Goal: Task Accomplishment & Management: Use online tool/utility

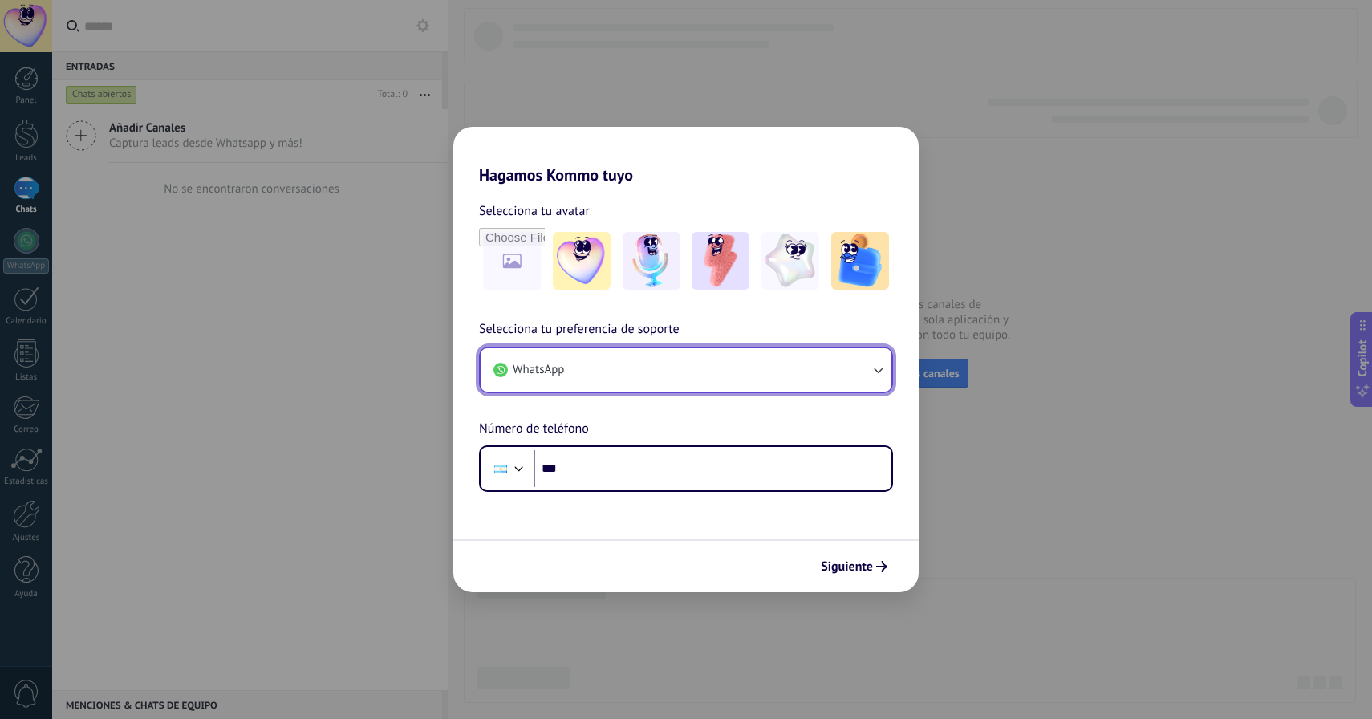
click at [595, 370] on button "WhatsApp" at bounding box center [686, 369] width 411 height 43
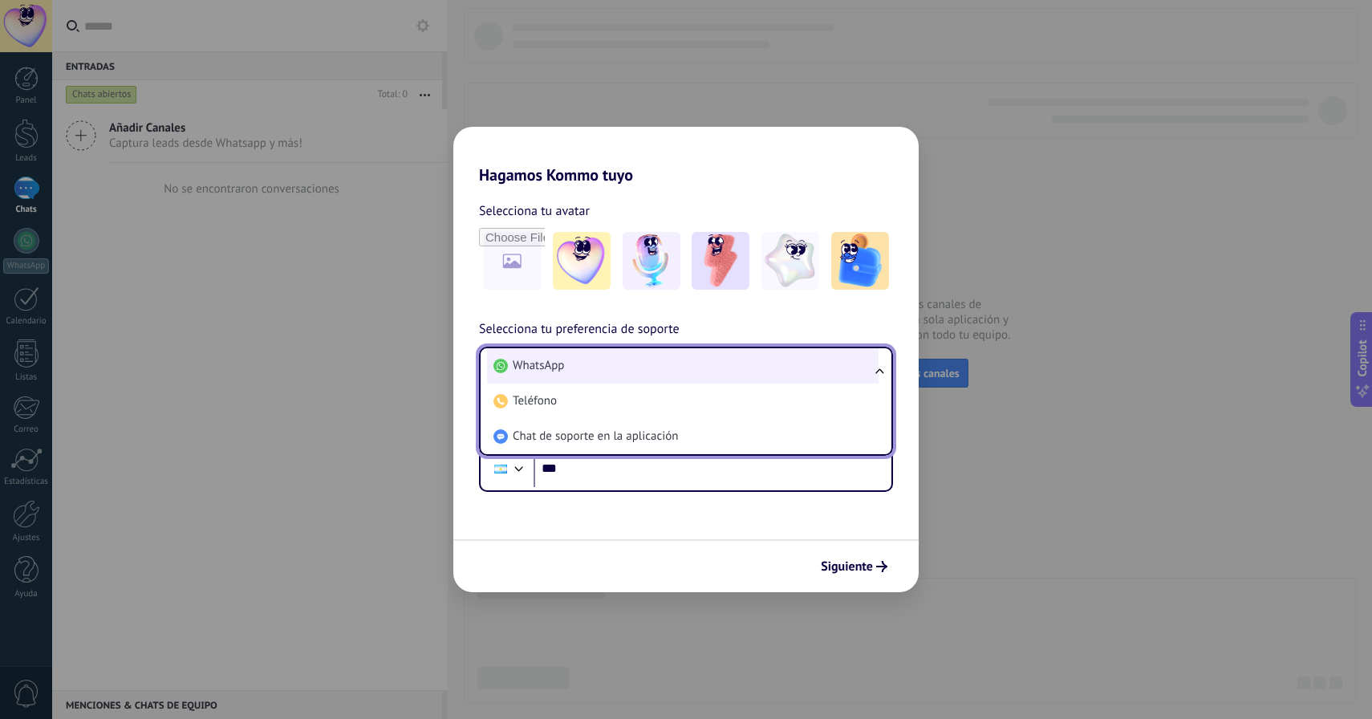
click at [593, 365] on li "WhatsApp" at bounding box center [683, 365] width 392 height 35
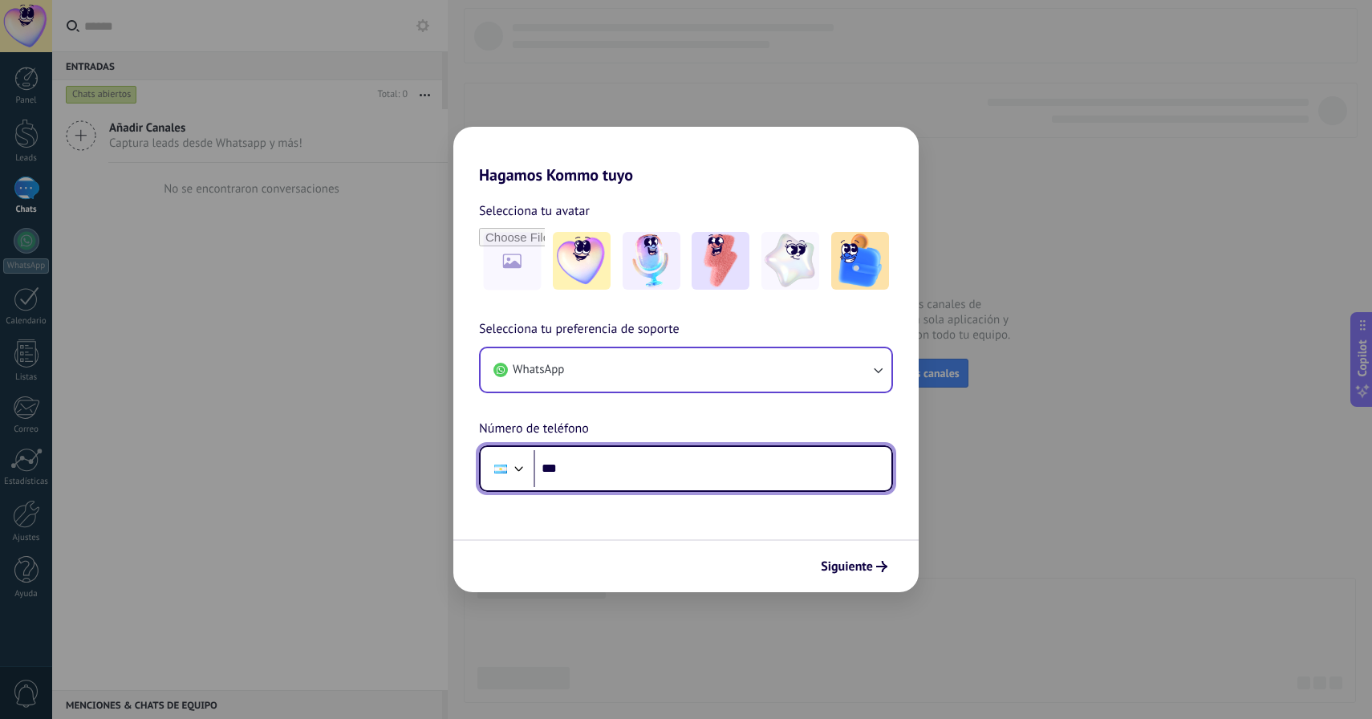
click at [589, 463] on input "***" at bounding box center [713, 468] width 358 height 37
type input "**********"
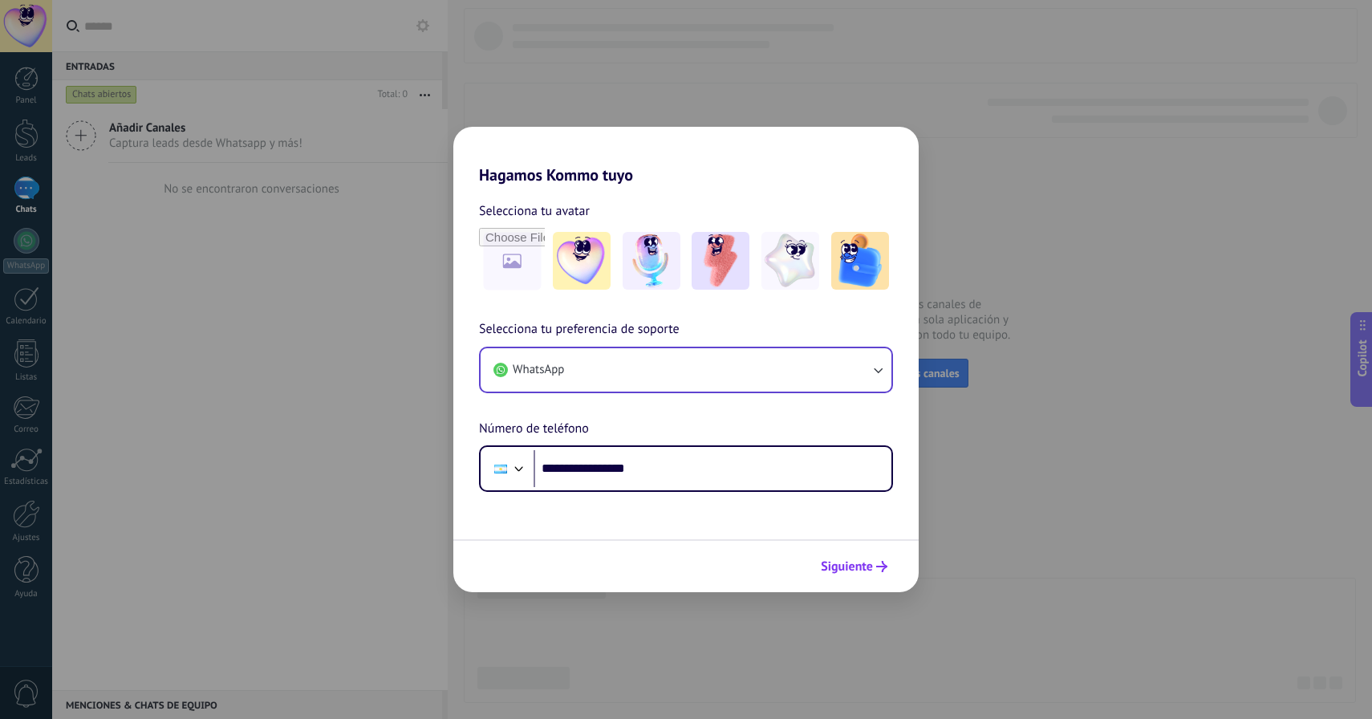
click at [876, 581] on div "Siguiente" at bounding box center [685, 565] width 465 height 53
click at [876, 578] on button "Siguiente" at bounding box center [854, 566] width 81 height 27
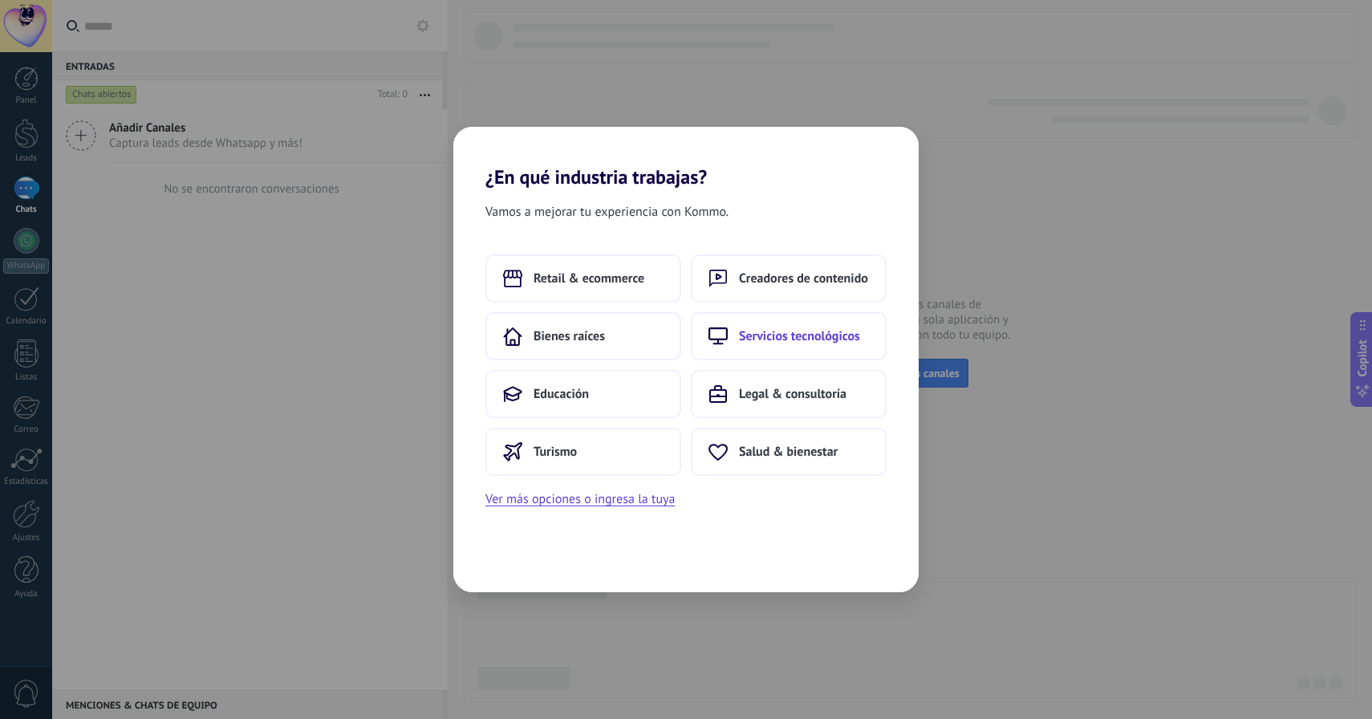
click at [734, 350] on button "Servicios tecnológicos" at bounding box center [789, 336] width 196 height 48
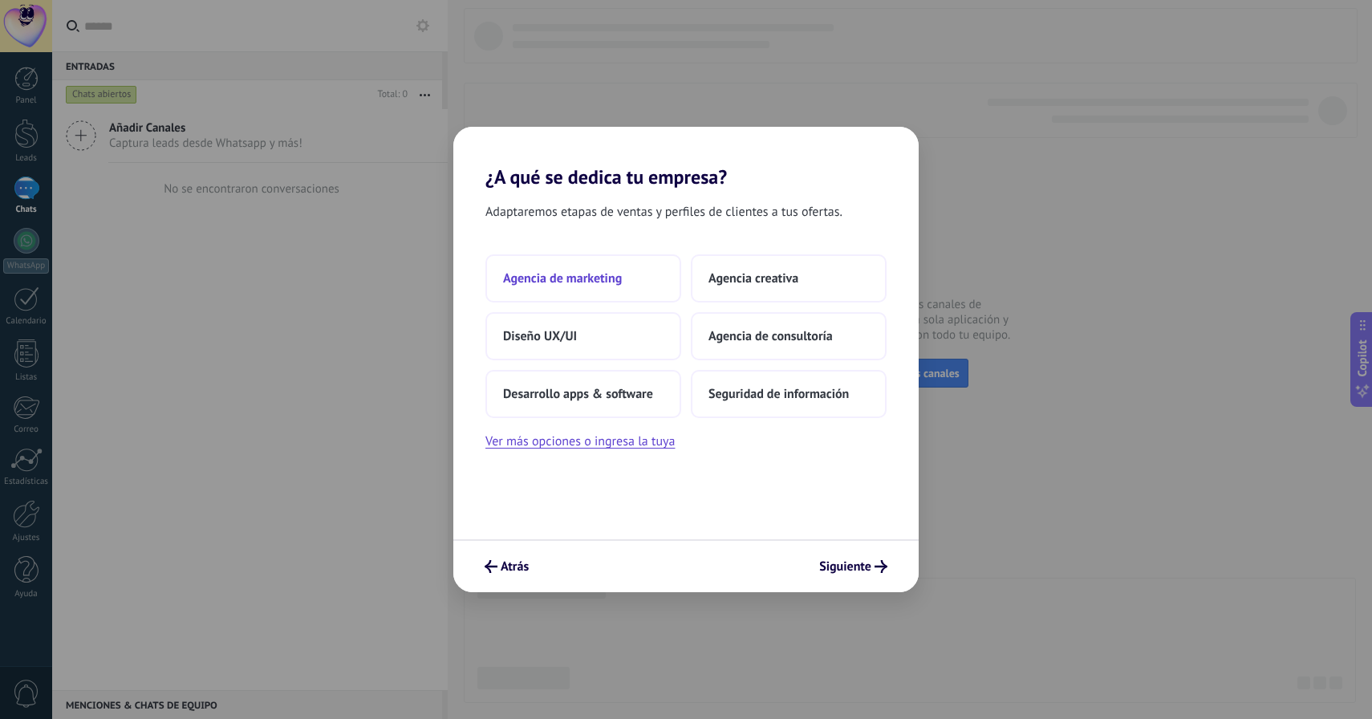
click at [638, 271] on button "Agencia de marketing" at bounding box center [583, 278] width 196 height 48
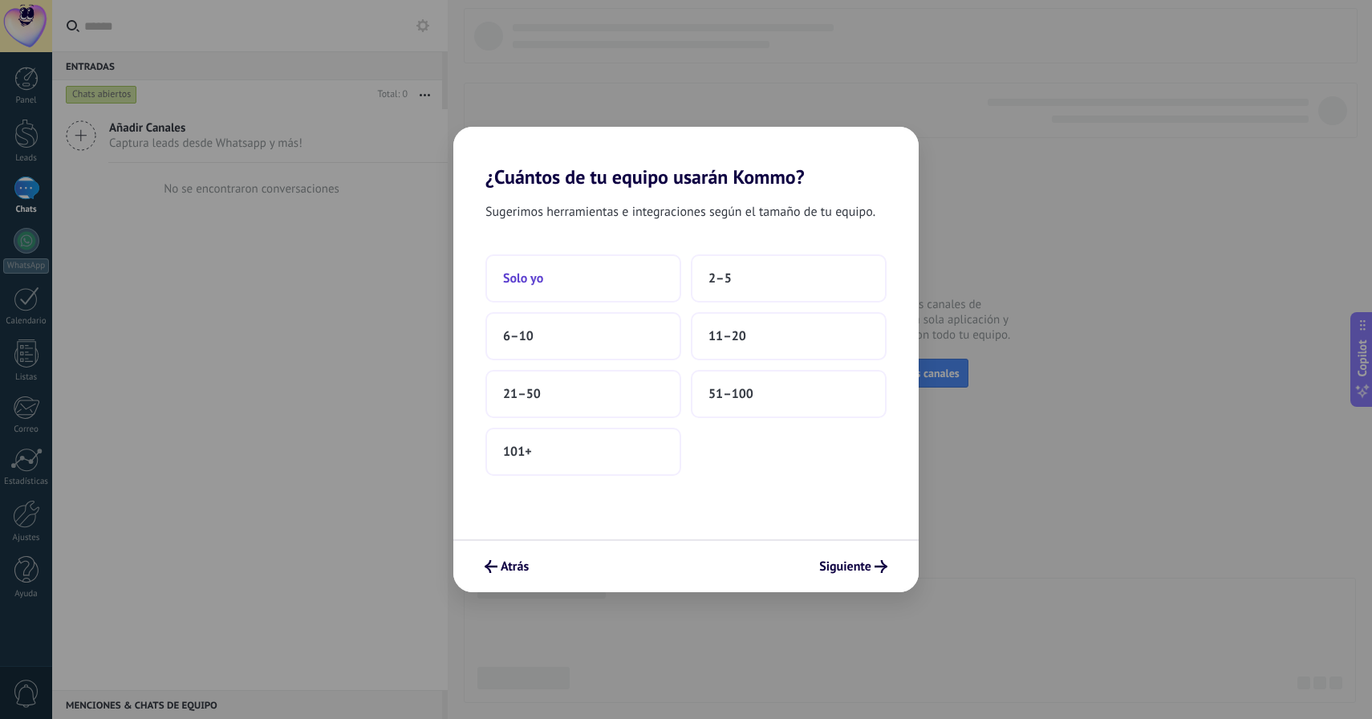
click at [621, 283] on button "Solo yo" at bounding box center [583, 278] width 196 height 48
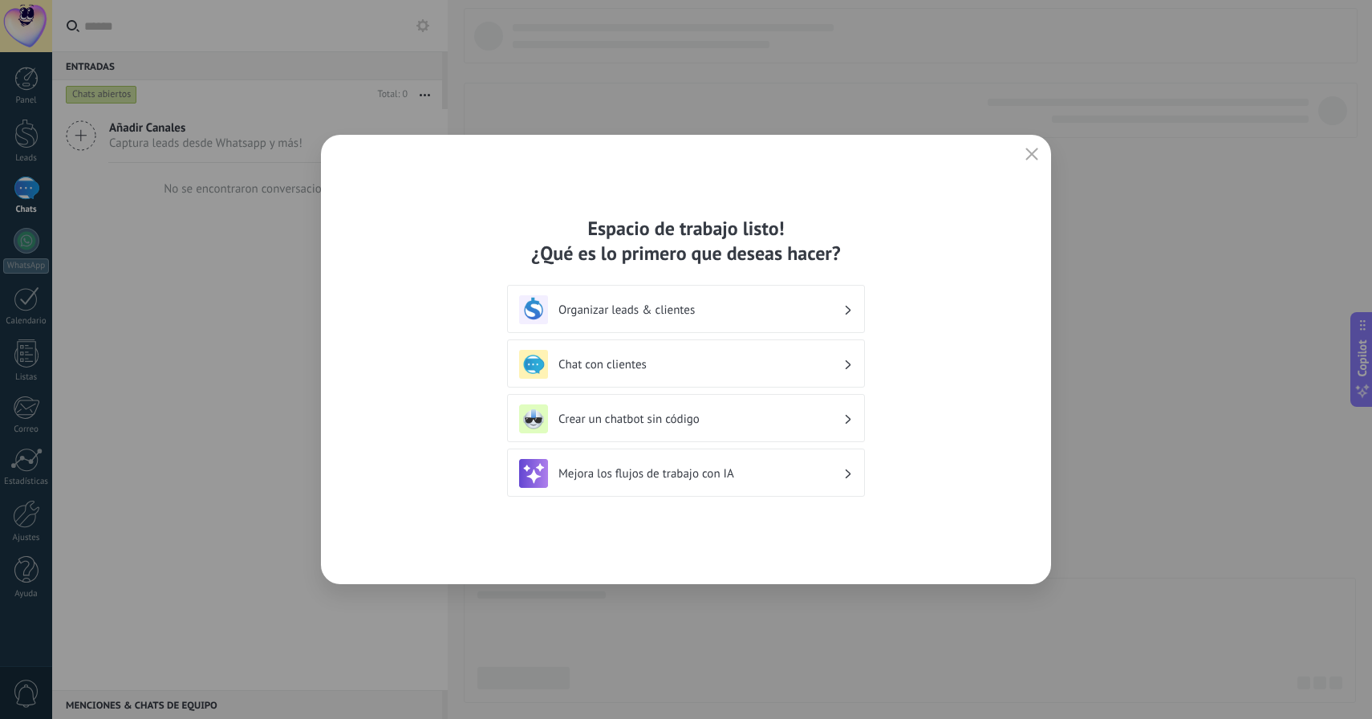
click at [822, 369] on h3 "Chat con clientes" at bounding box center [700, 364] width 285 height 15
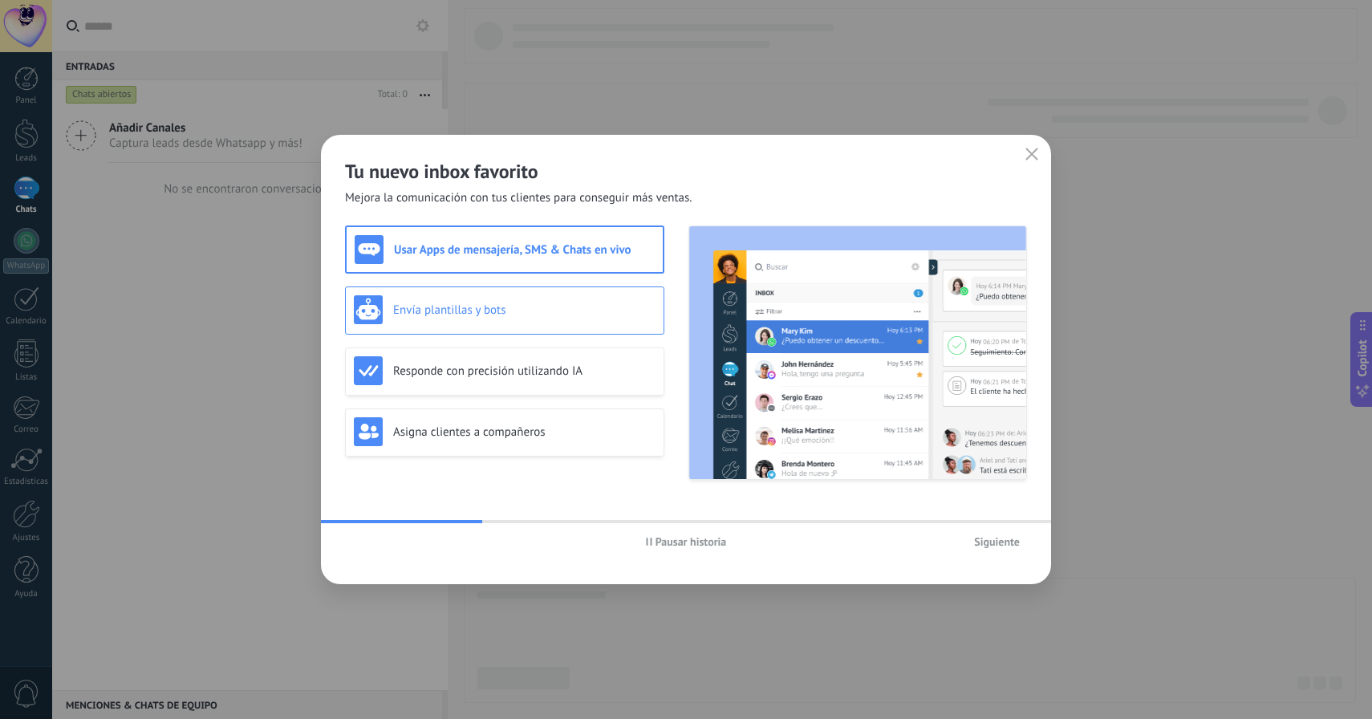
click at [563, 307] on h3 "Envía plantillas y bots" at bounding box center [524, 309] width 262 height 15
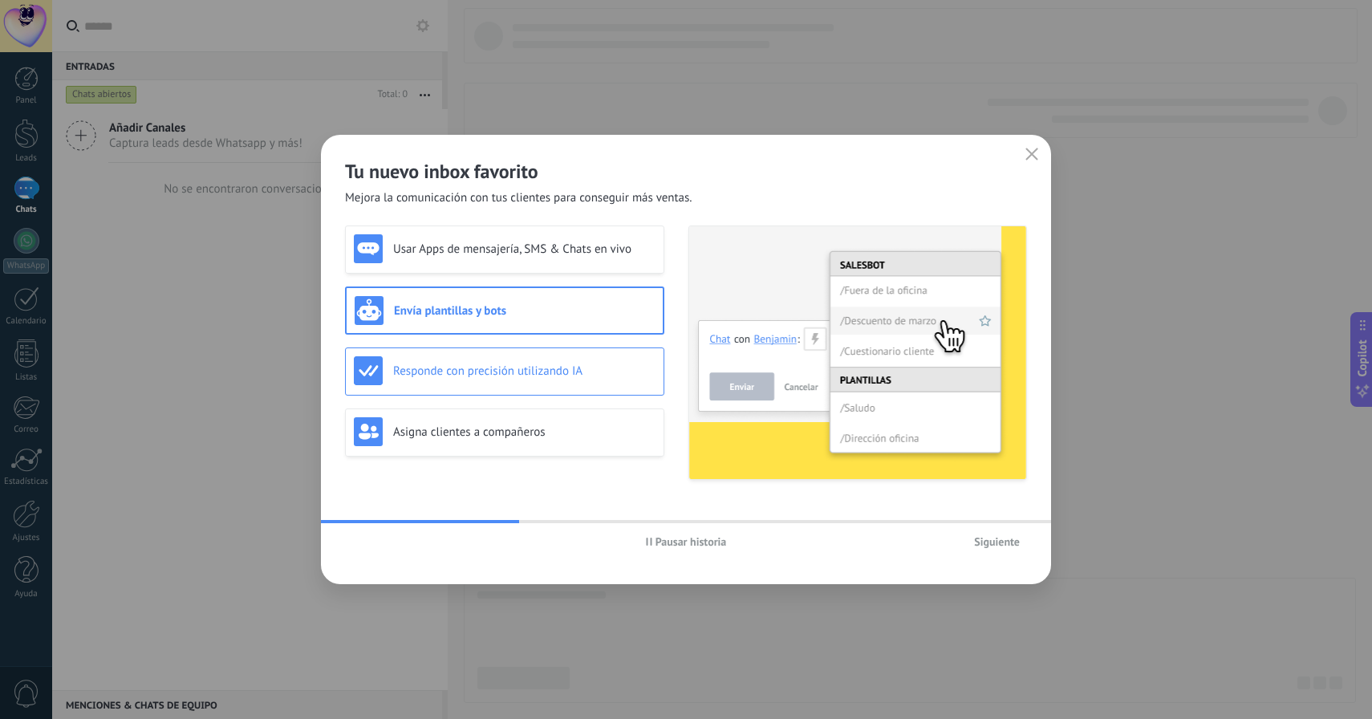
click at [566, 359] on div "Responde con precisión utilizando IA" at bounding box center [505, 370] width 302 height 29
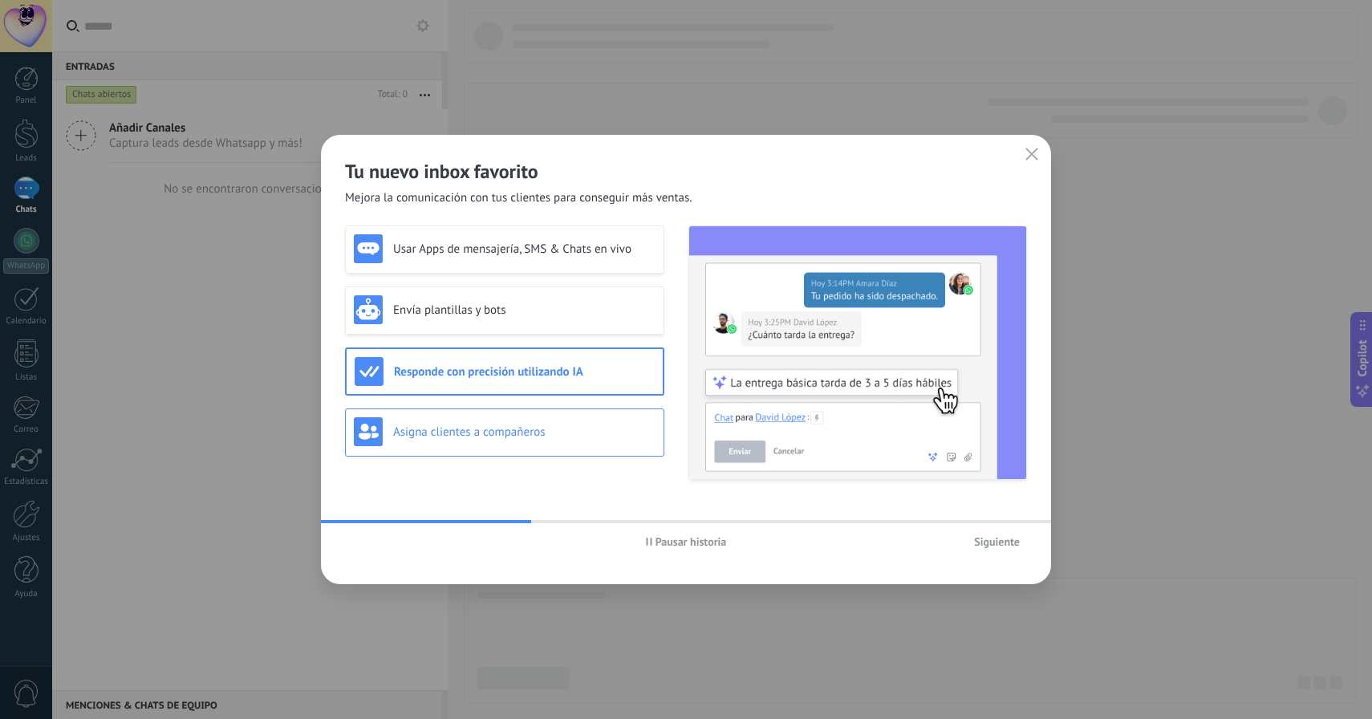
click at [567, 424] on h3 "Asigna clientes a compañeros" at bounding box center [524, 431] width 262 height 15
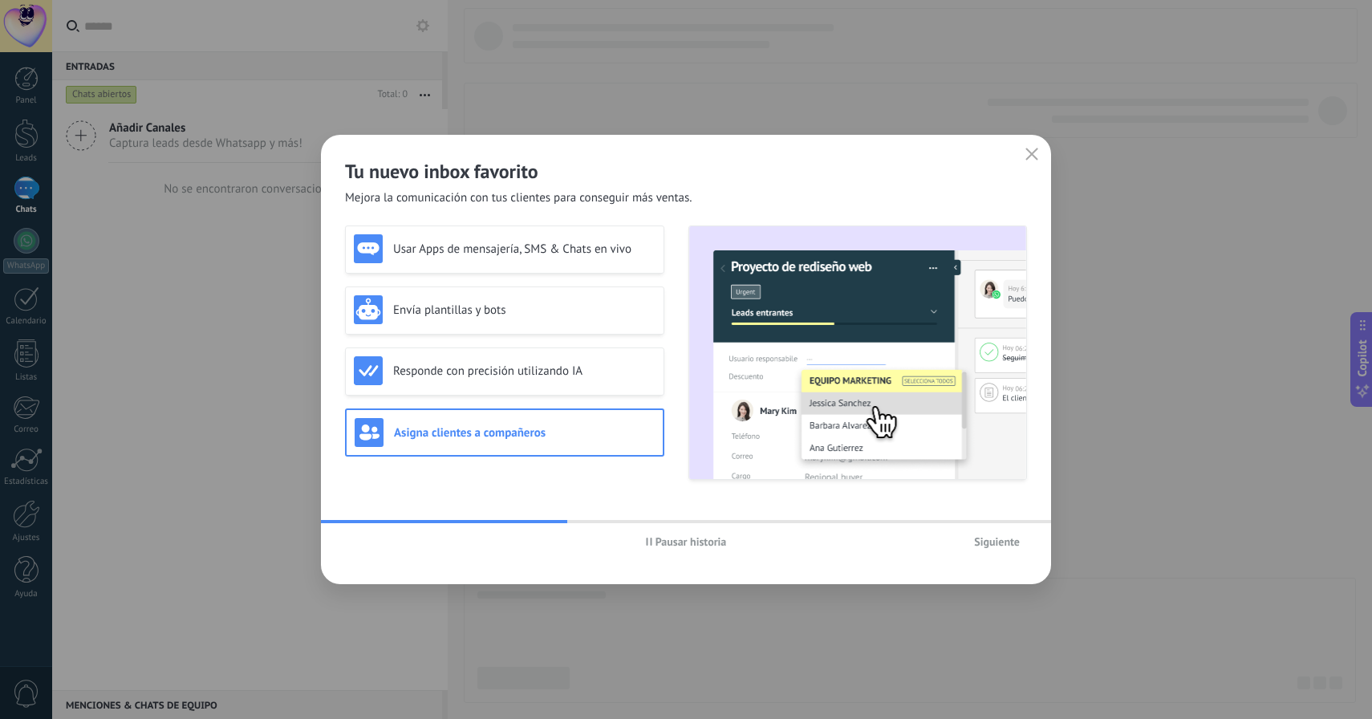
click at [956, 542] on div "Siguiente" at bounding box center [913, 542] width 227 height 24
click at [984, 542] on span "Siguiente" at bounding box center [997, 541] width 46 height 11
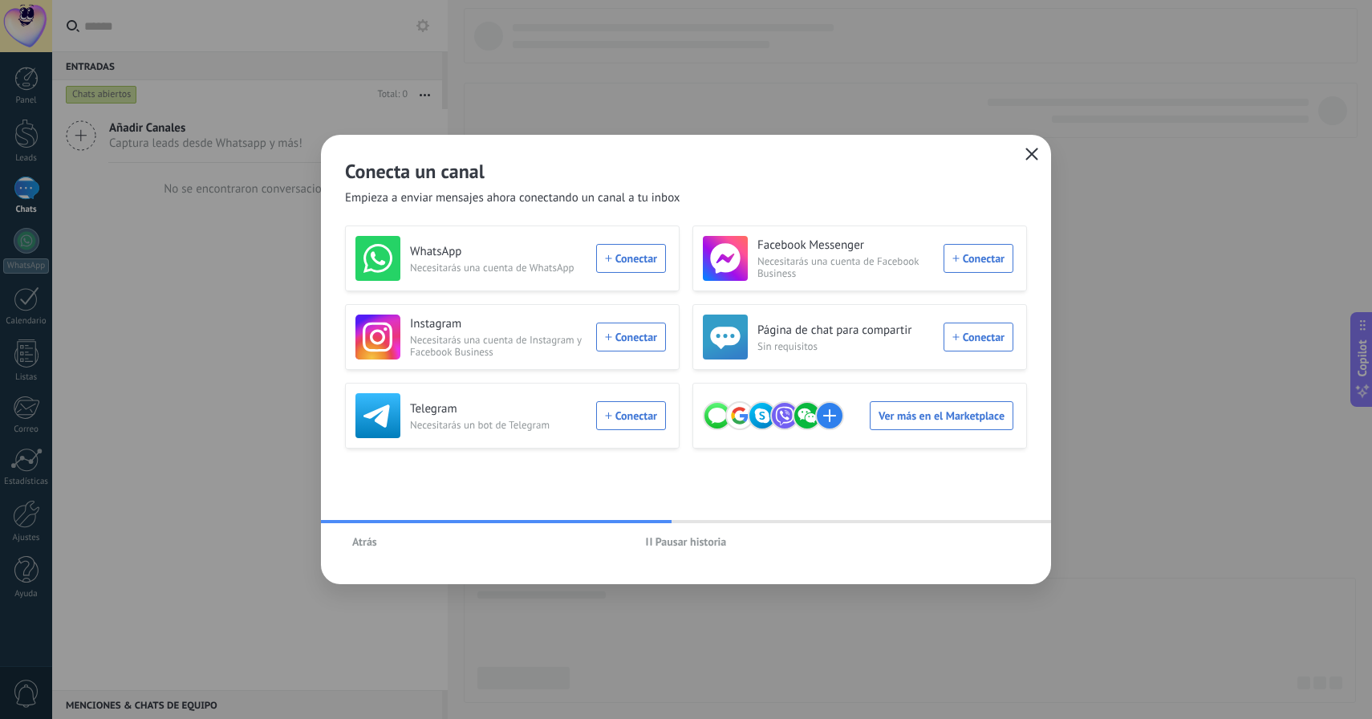
click at [1033, 154] on use "button" at bounding box center [1032, 154] width 12 height 12
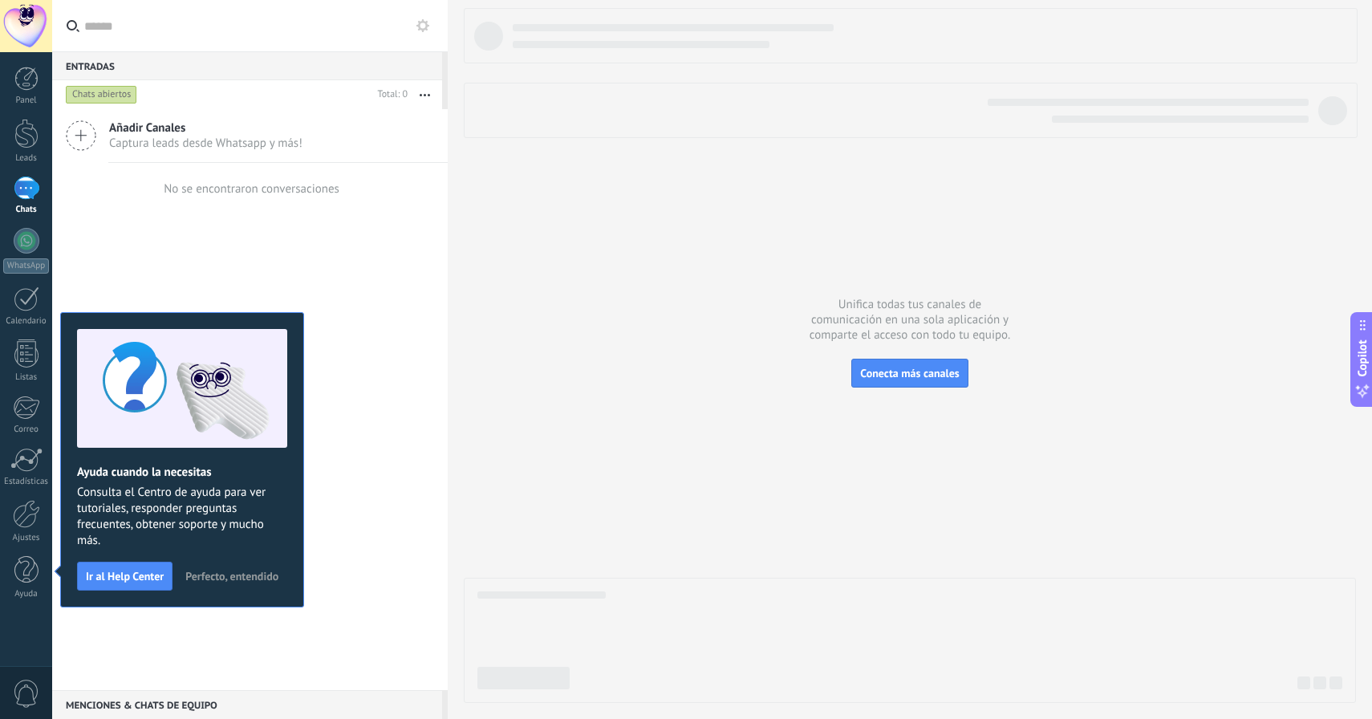
click at [382, 436] on div "Añadir Canales Captura leads desde Whatsapp y más! No se encontraron conversaci…" at bounding box center [250, 399] width 396 height 581
click at [358, 454] on div "Añadir Canales Captura leads desde Whatsapp y más! No se encontraron conversaci…" at bounding box center [250, 399] width 396 height 581
